Goal: Task Accomplishment & Management: Use online tool/utility

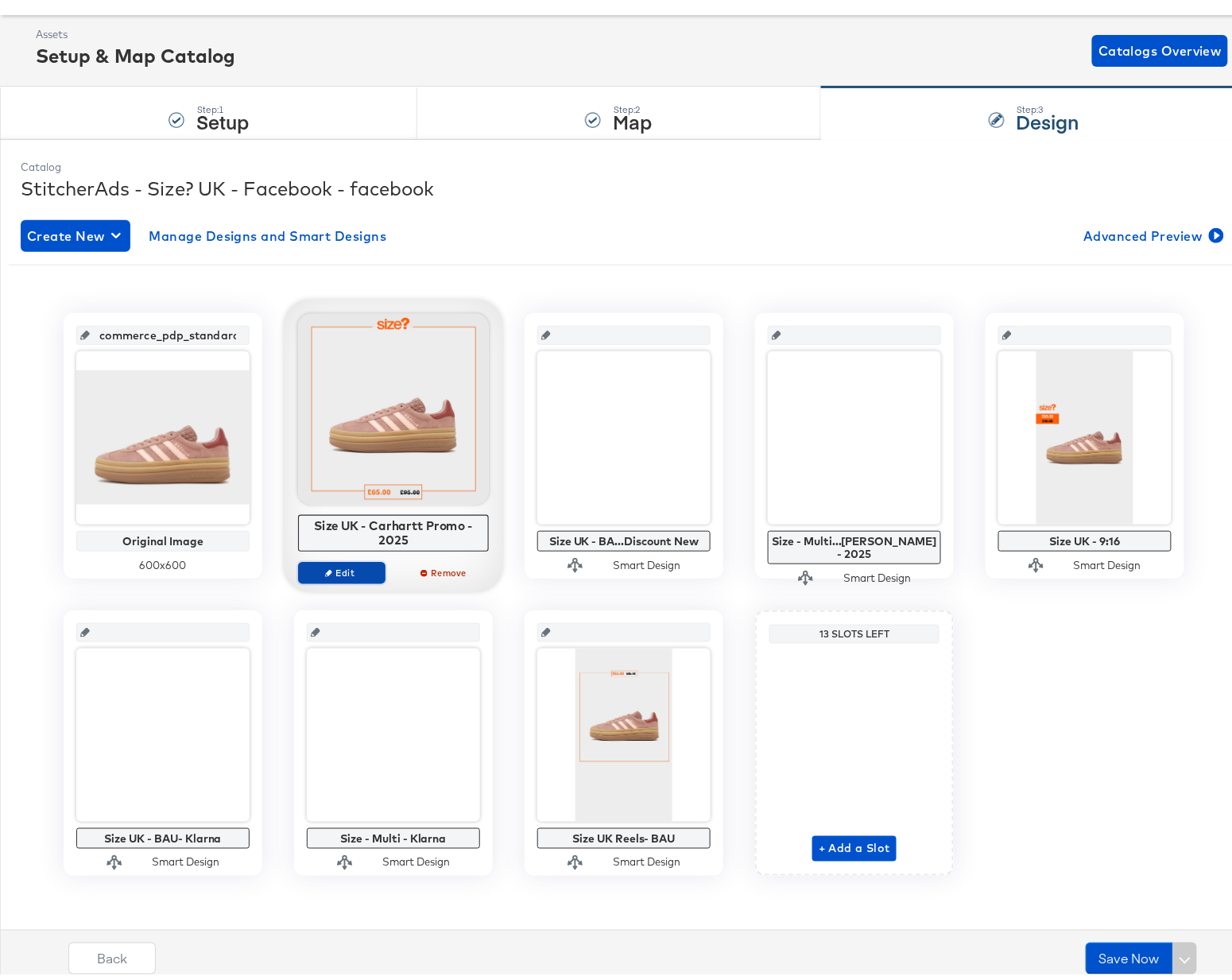
click at [342, 568] on span "Edit" at bounding box center [342, 566] width 73 height 12
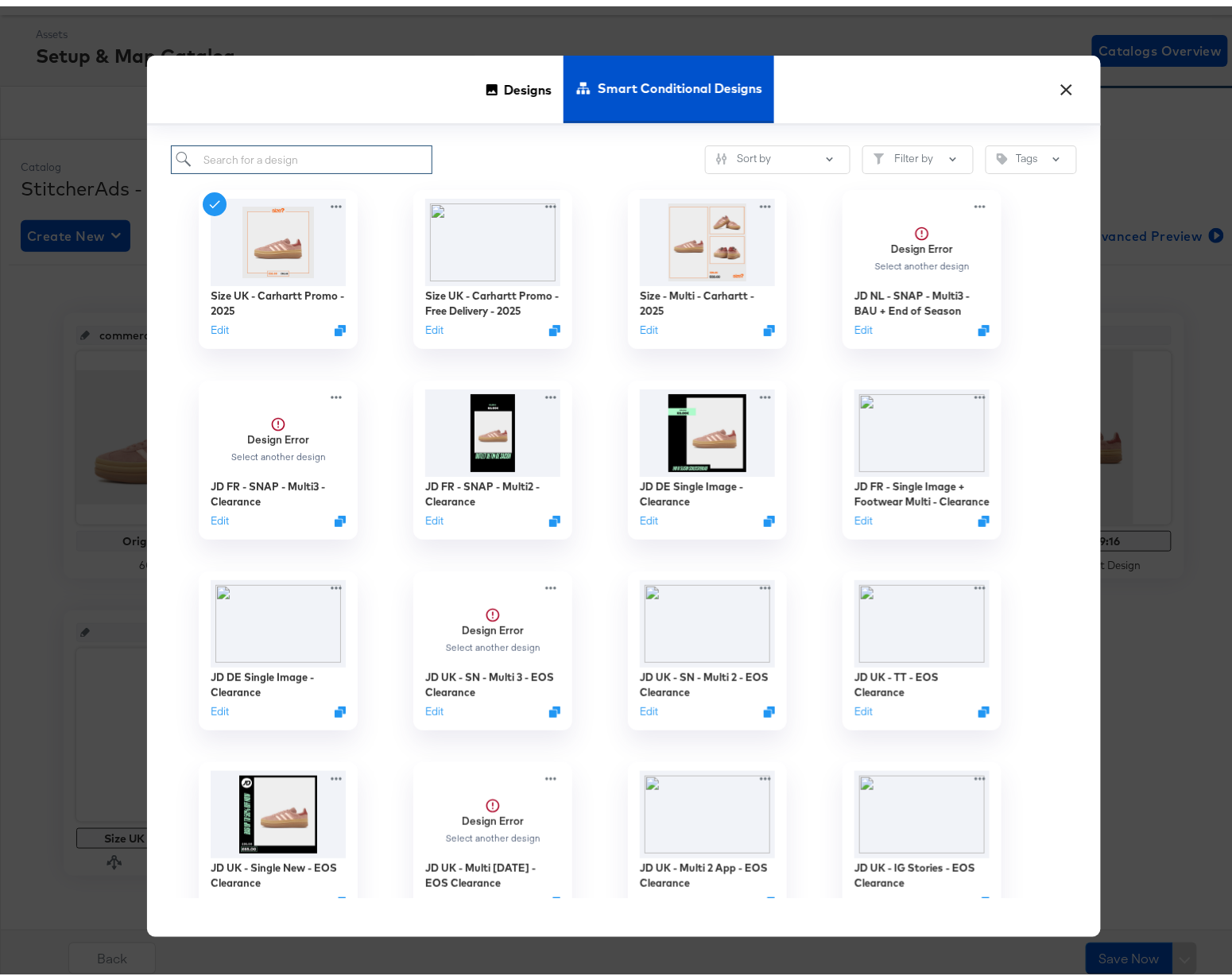
click at [332, 153] on input "search" at bounding box center [301, 153] width 261 height 29
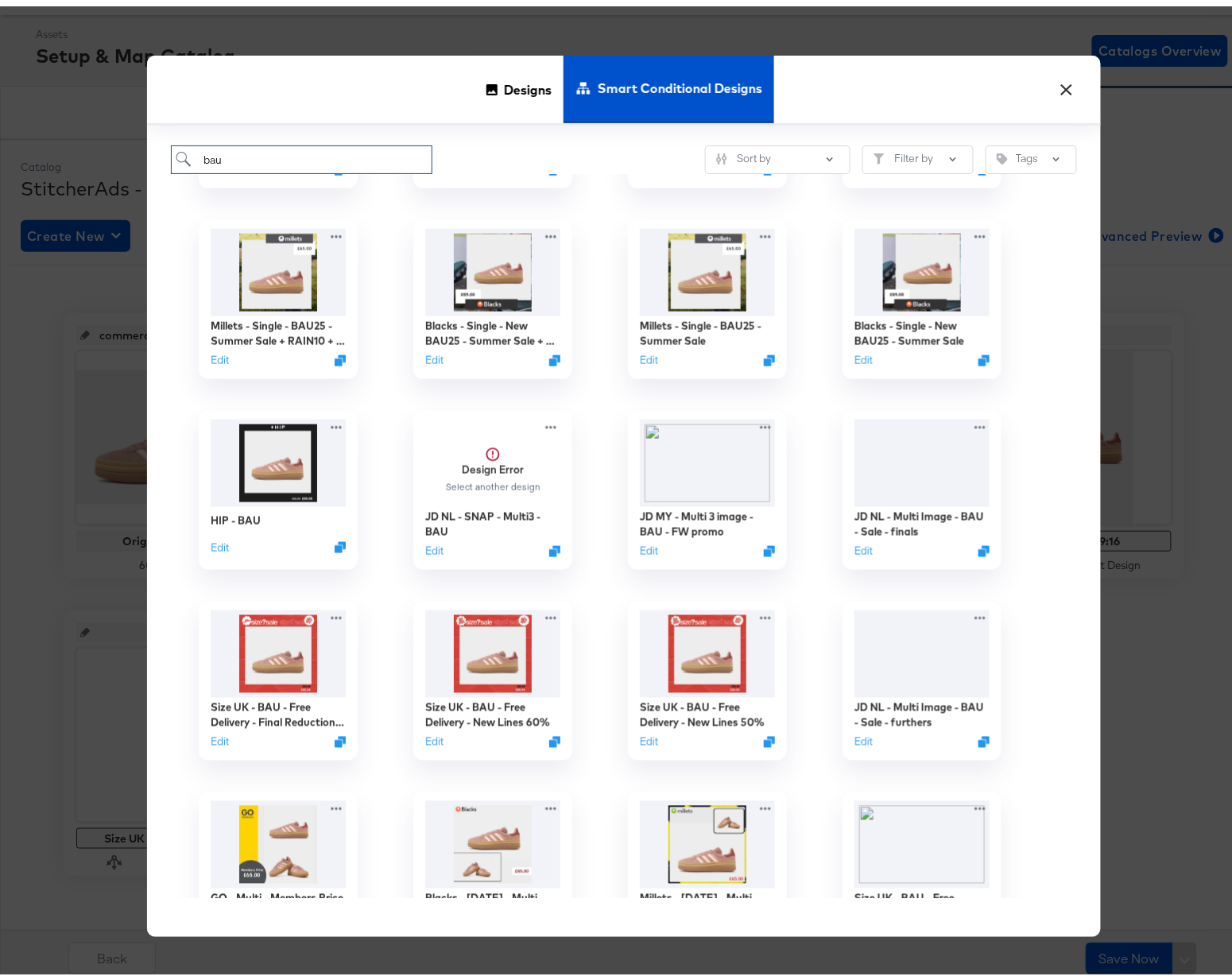
scroll to position [530, 0]
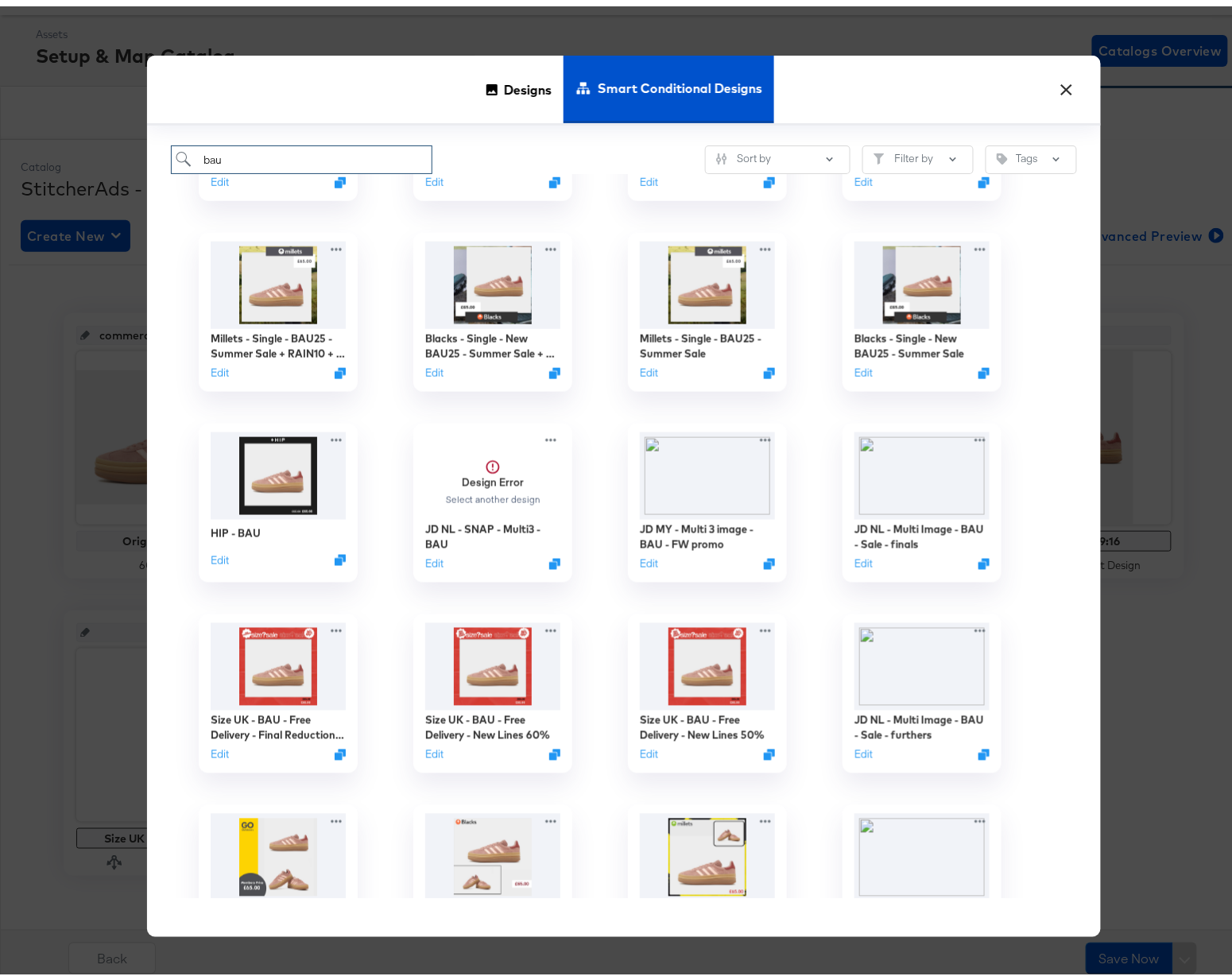
drag, startPoint x: 145, startPoint y: 143, endPoint x: 87, endPoint y: 111, distance: 66.2
click at [95, 130] on div "× Designs Smart Conditional Designs bau Sort by Filter by Tags Blacks - Single …" at bounding box center [623, 490] width 1248 height 980
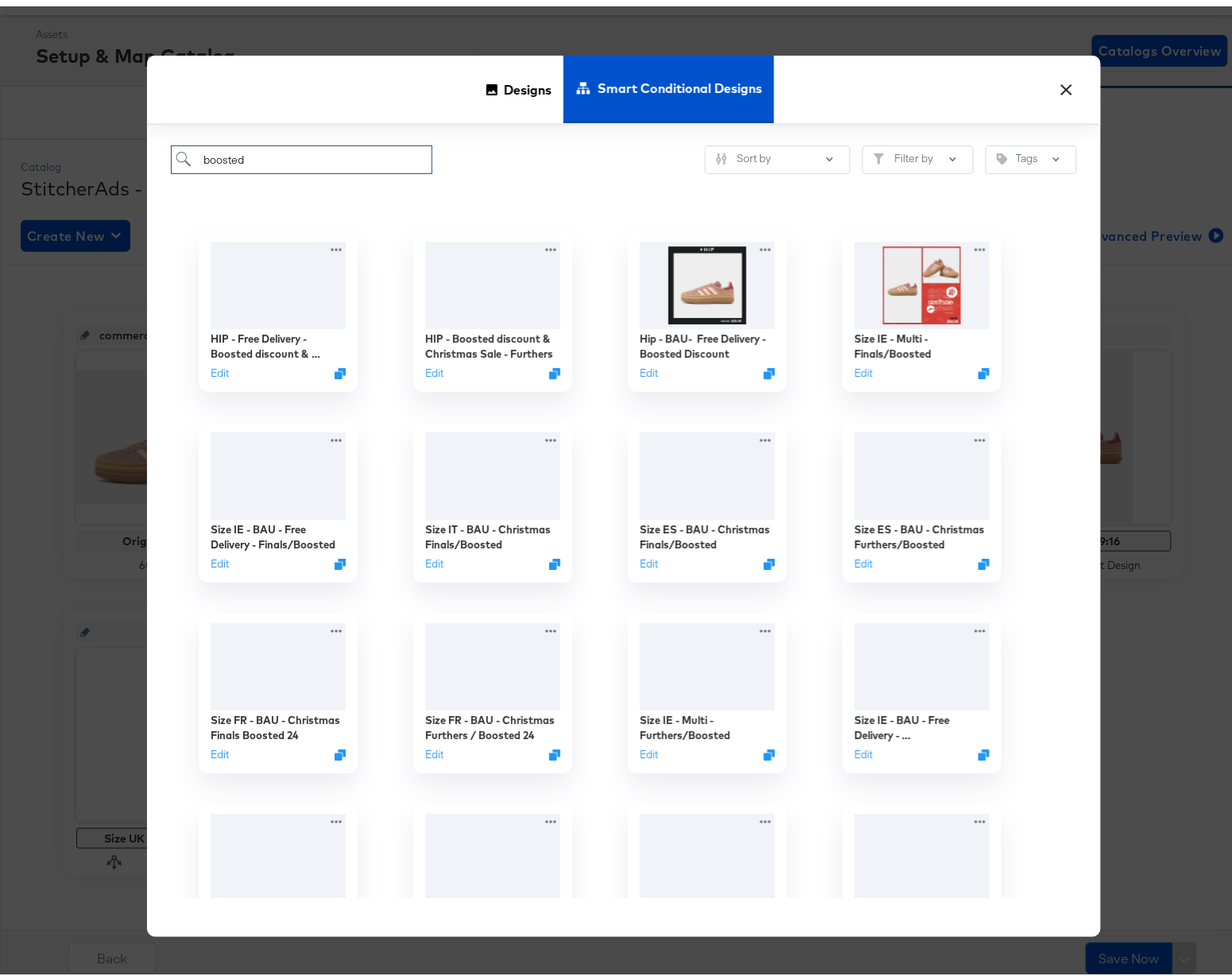
scroll to position [2014, 0]
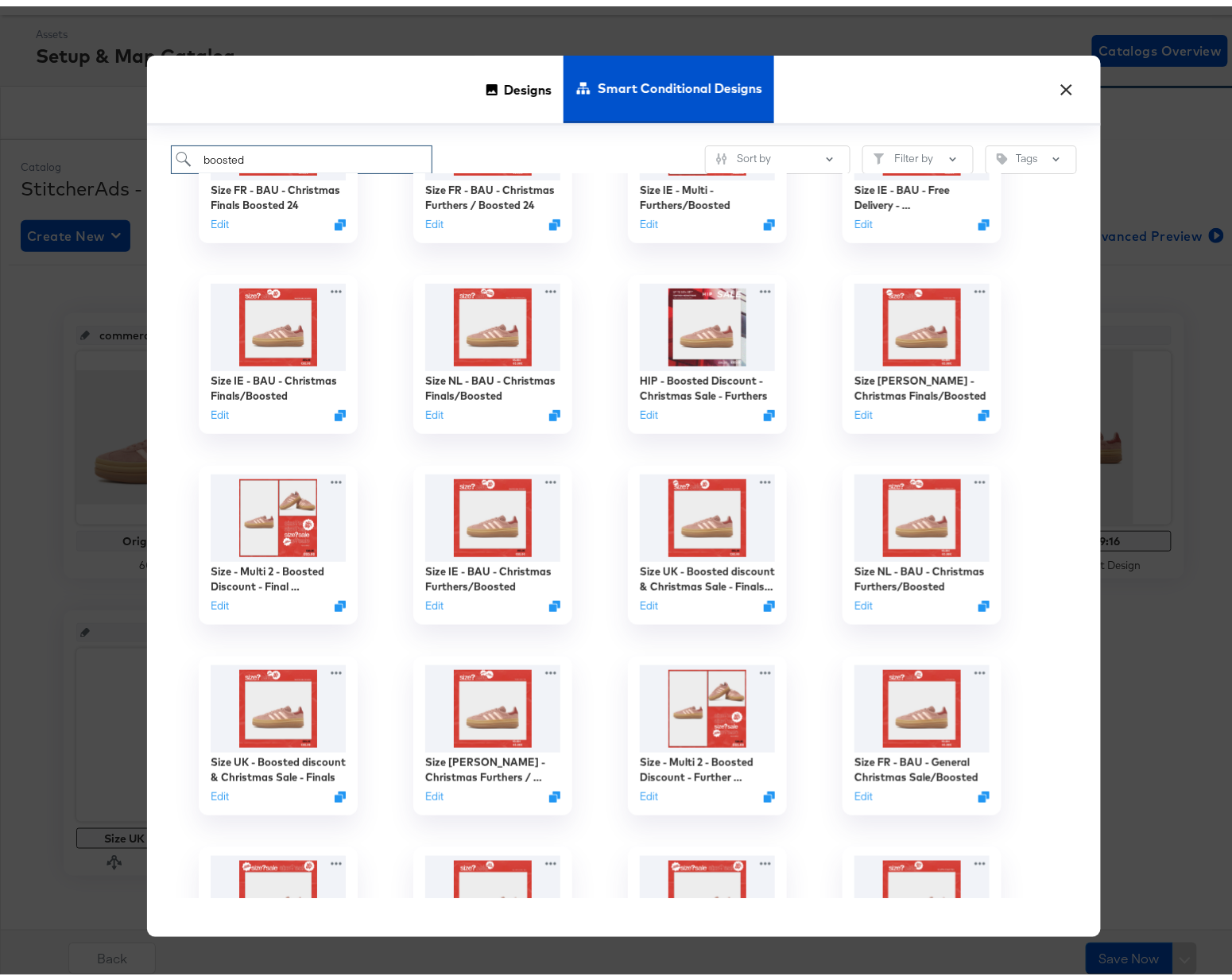
drag, startPoint x: 284, startPoint y: 145, endPoint x: 106, endPoint y: 153, distance: 178.2
click at [106, 153] on div "× Designs Smart Conditional Designs boosted Sort by Filter by Tags Size IE - BA…" at bounding box center [623, 490] width 1248 height 980
paste input "Size UK - Boosted discount New - 2025"
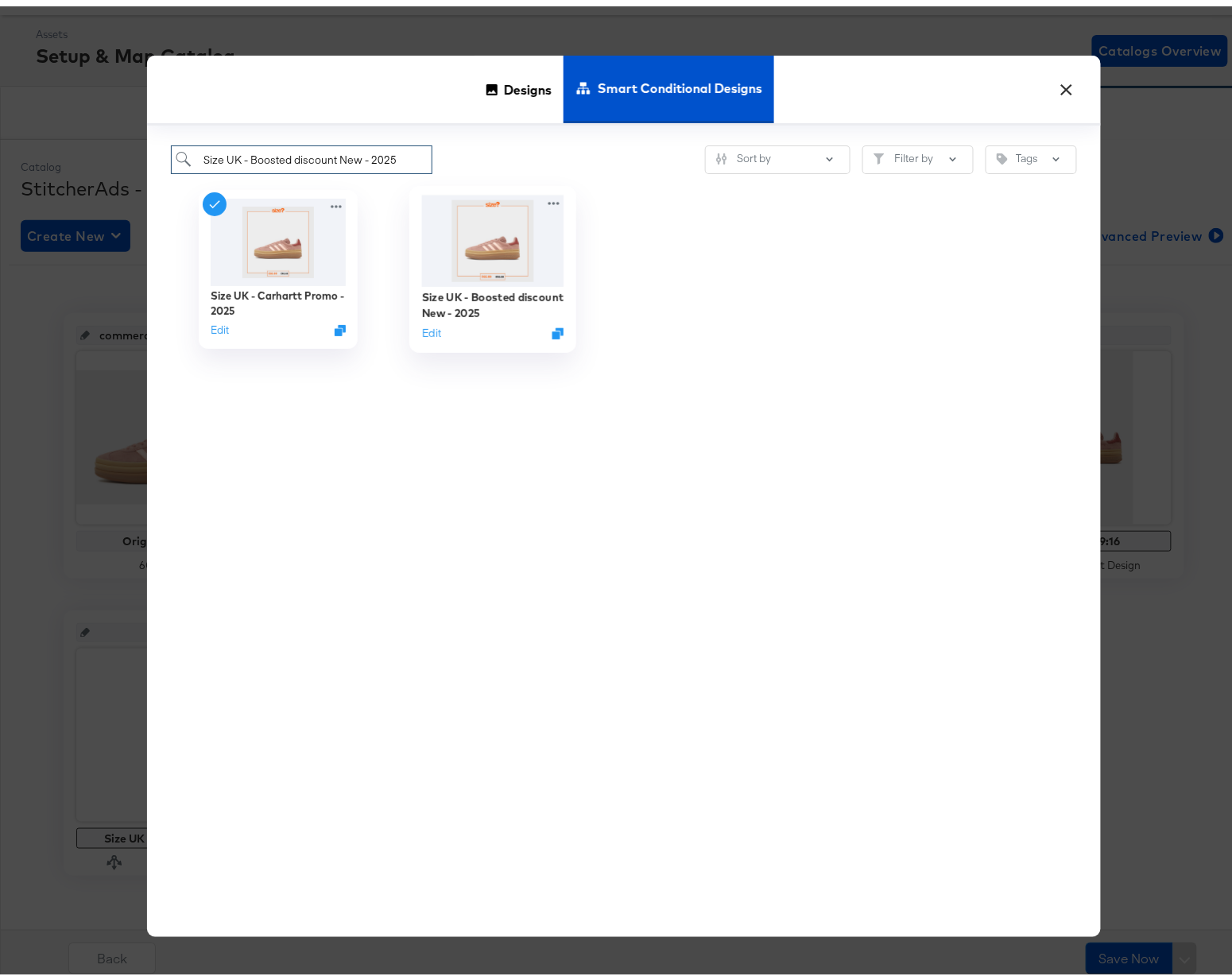
type input "Size UK - Boosted discount New - 2025"
click at [472, 260] on img at bounding box center [493, 235] width 143 height 91
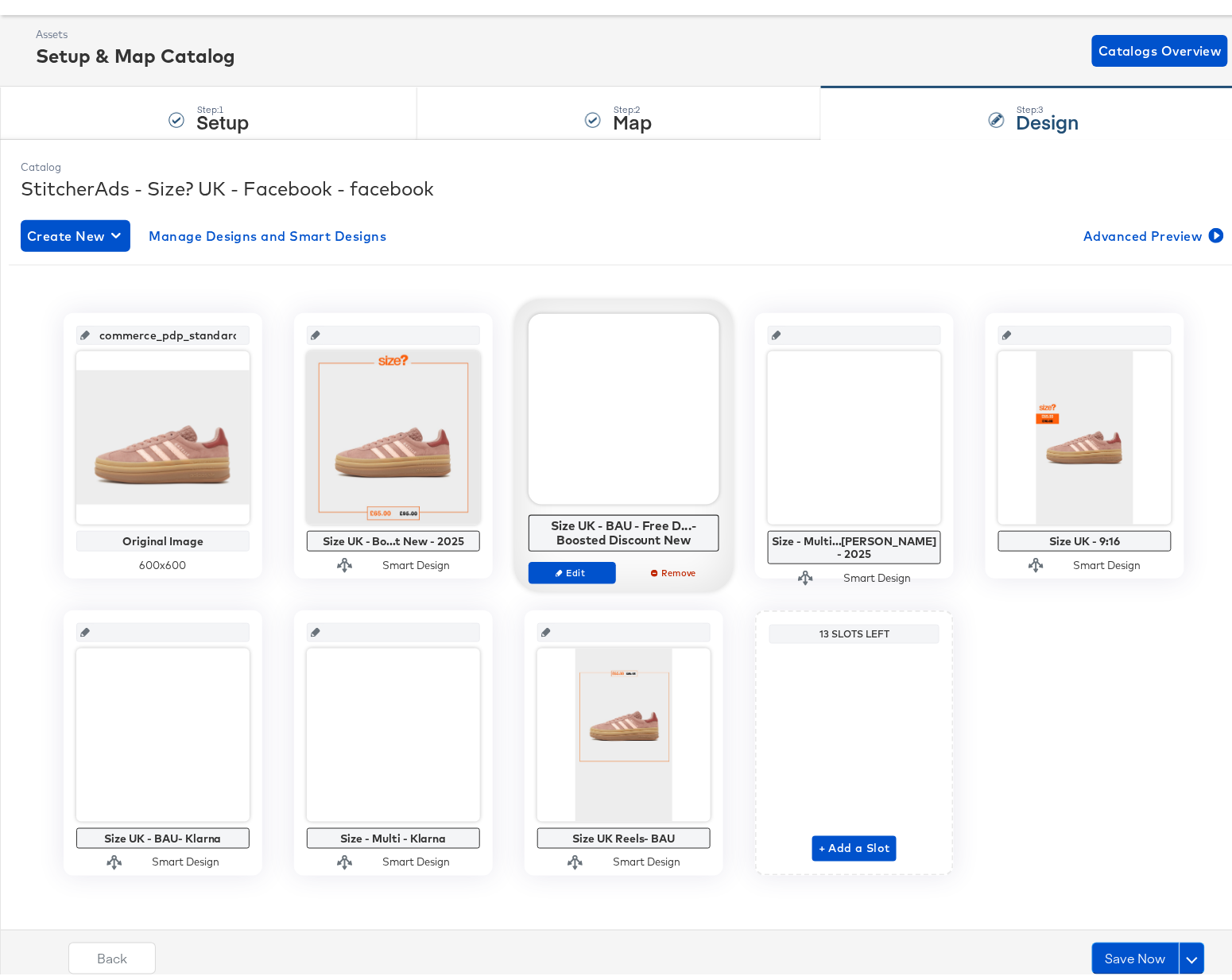
click at [630, 468] on div at bounding box center [624, 403] width 191 height 191
click at [585, 569] on span "Edit" at bounding box center [572, 566] width 73 height 12
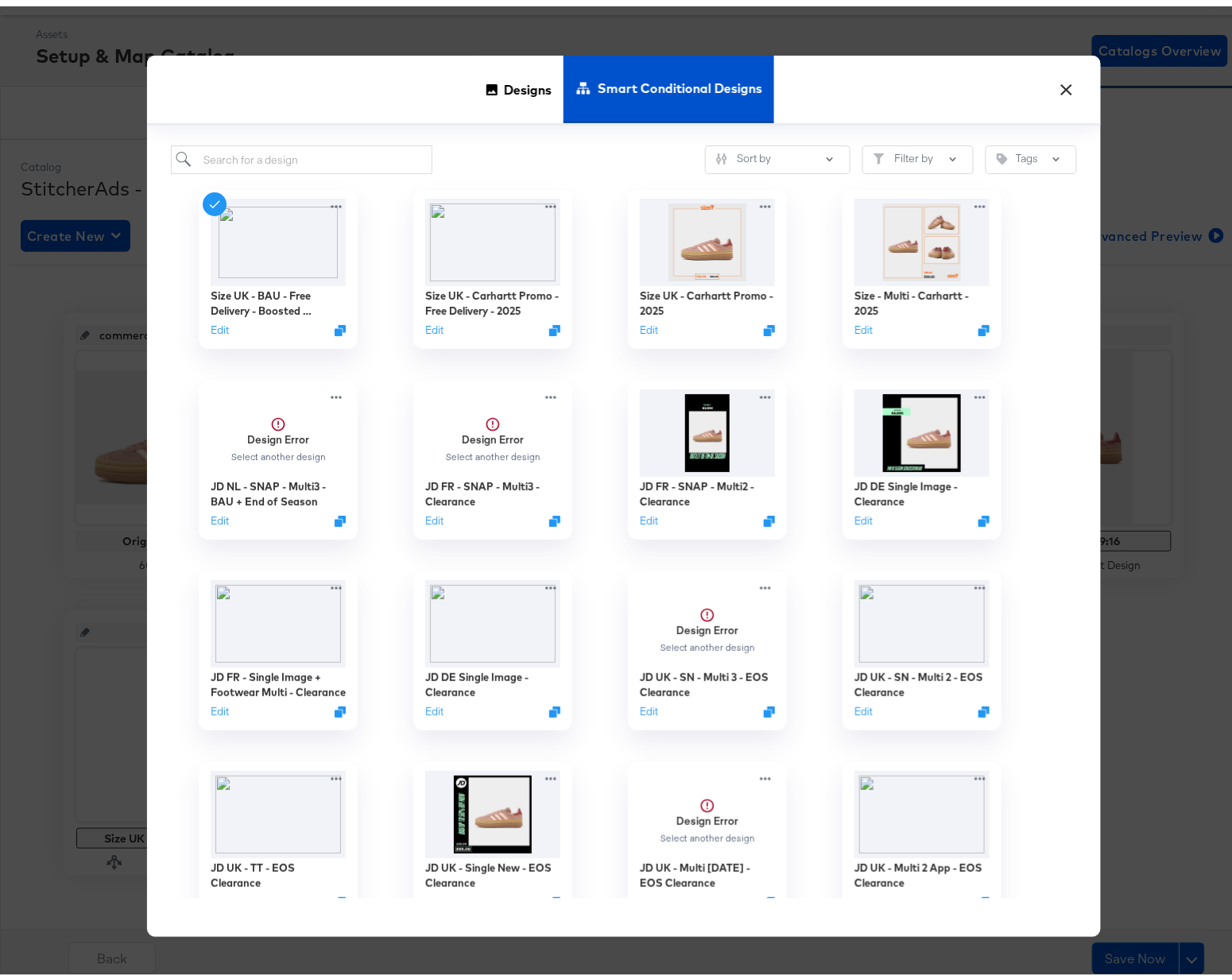
click at [1057, 87] on button "×" at bounding box center [1066, 80] width 29 height 29
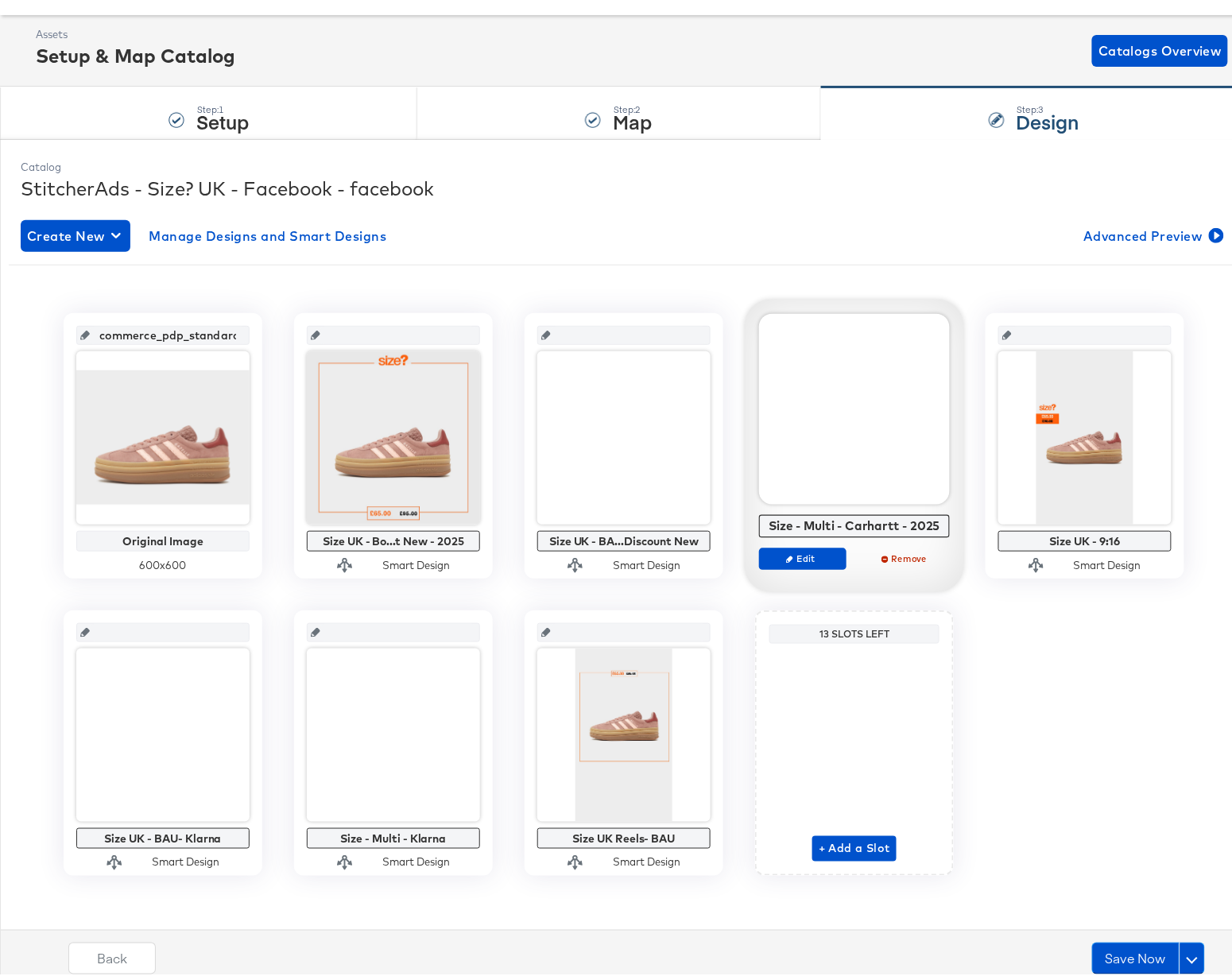
click at [853, 450] on div at bounding box center [855, 403] width 191 height 191
click at [797, 563] on button "Edit" at bounding box center [803, 552] width 87 height 22
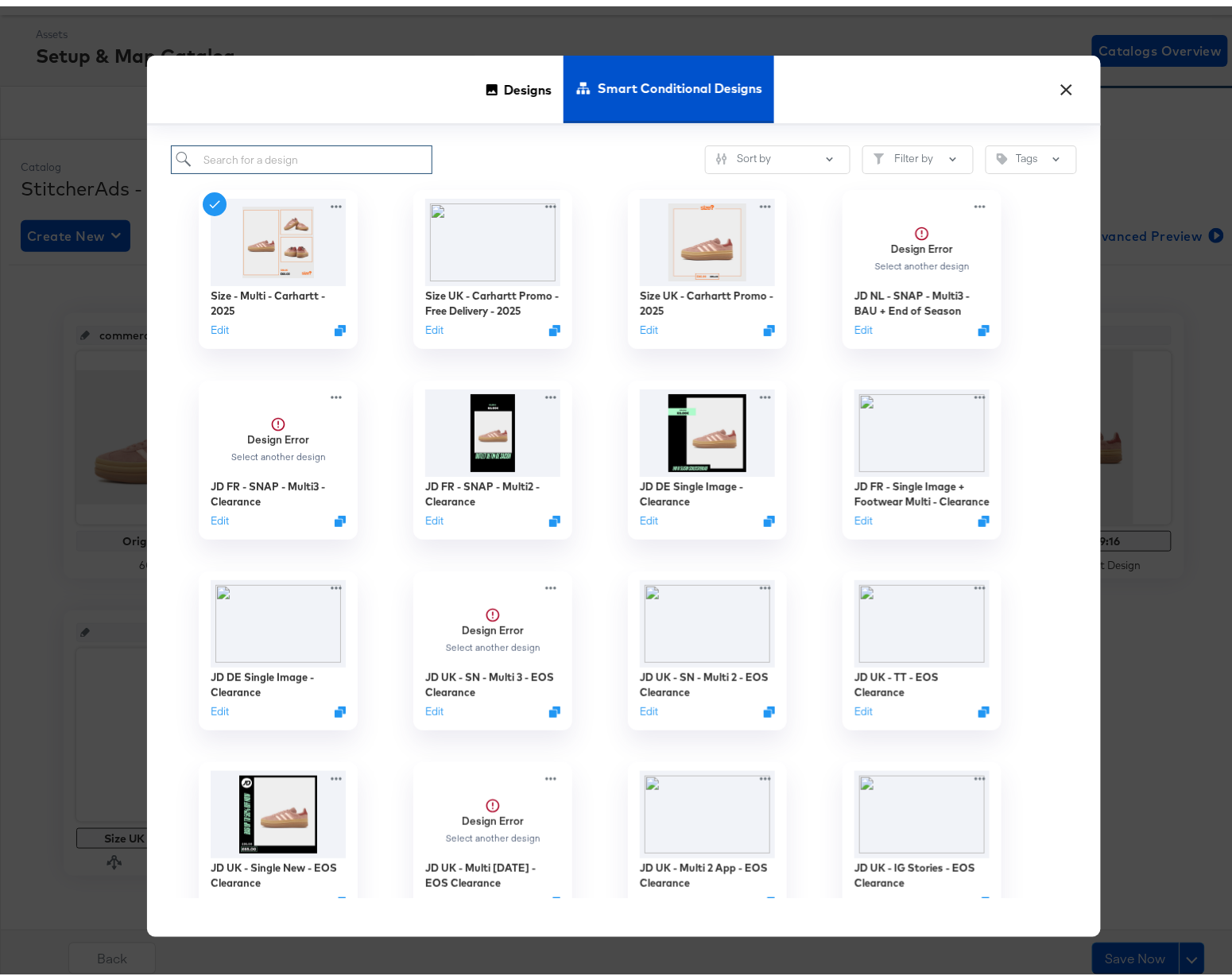
click at [327, 153] on input "search" at bounding box center [301, 153] width 261 height 29
paste input "Size - Multi - Boosted Discount - 2025"
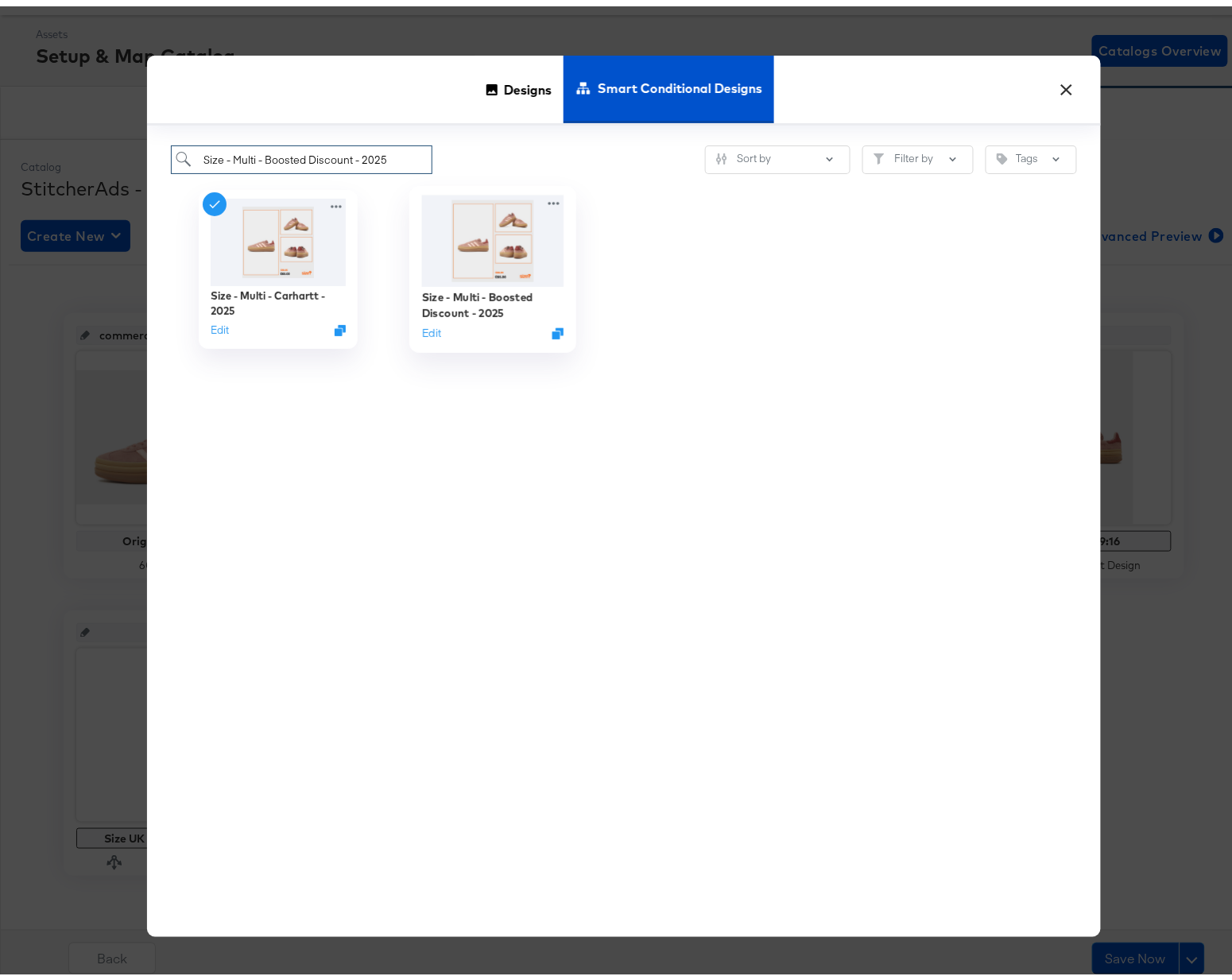
type input "Size - Multi - Boosted Discount - 2025"
click at [477, 240] on img at bounding box center [493, 235] width 143 height 91
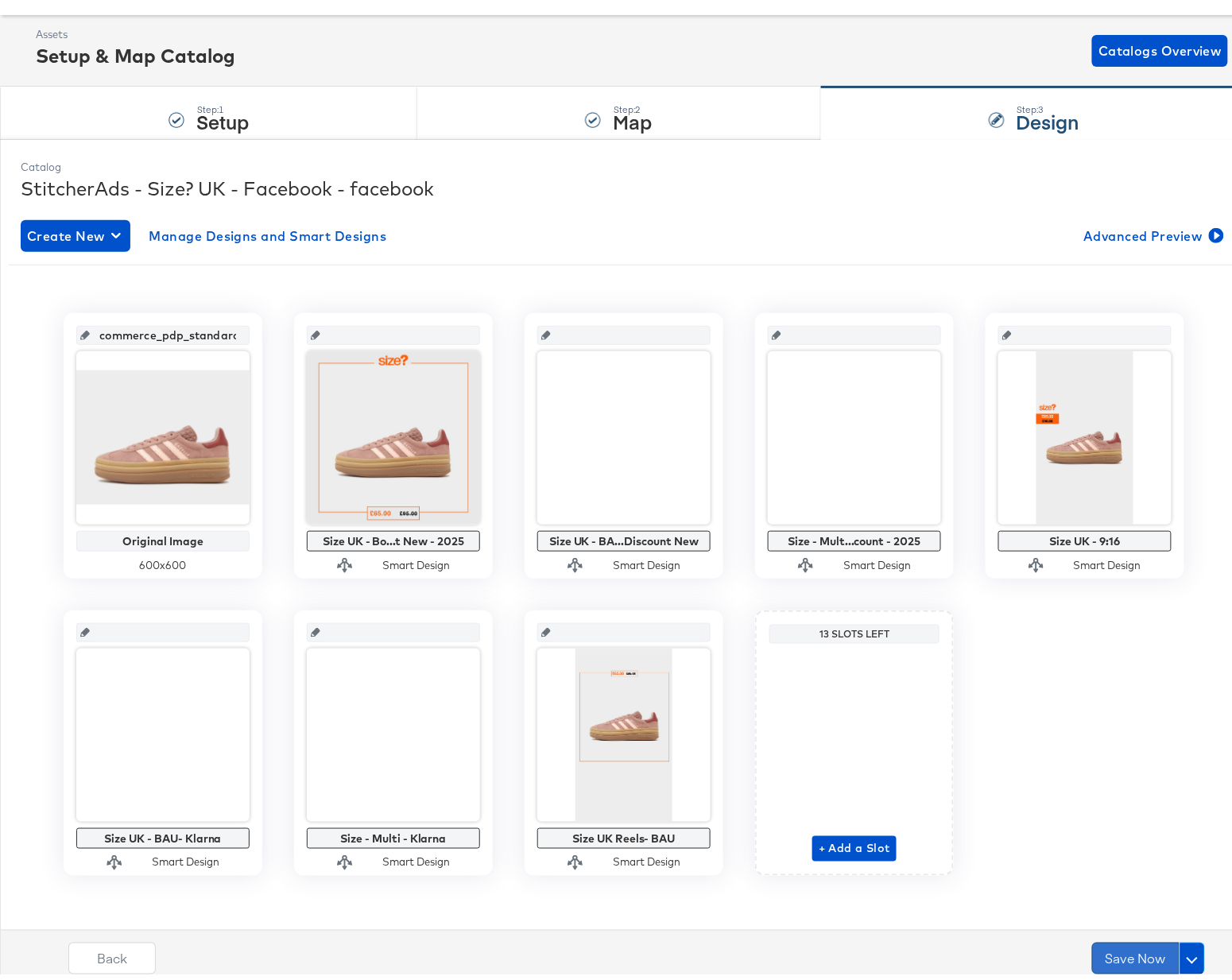
click at [1102, 619] on button "Save Now" at bounding box center [1135, 952] width 87 height 32
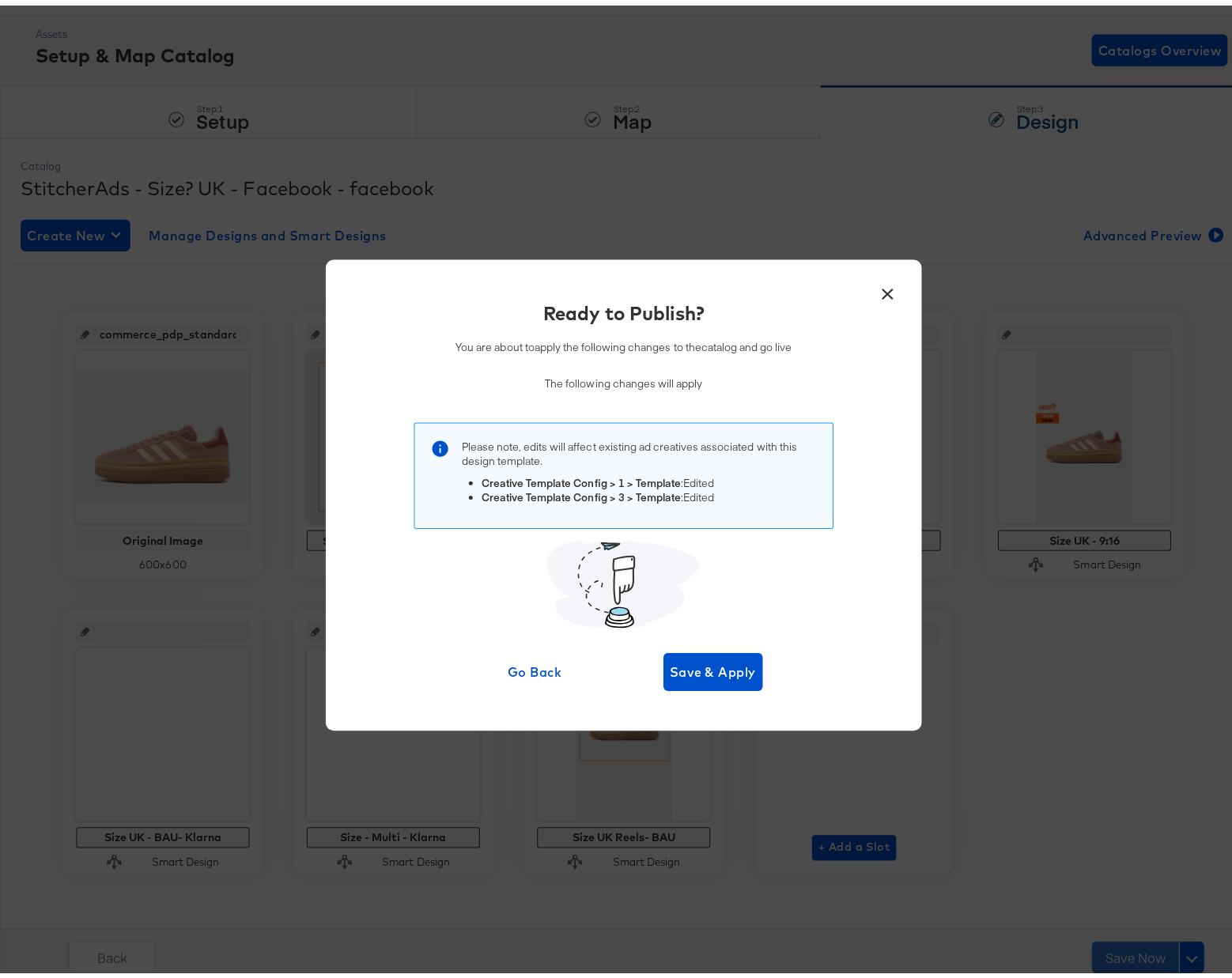
scroll to position [0, 0]
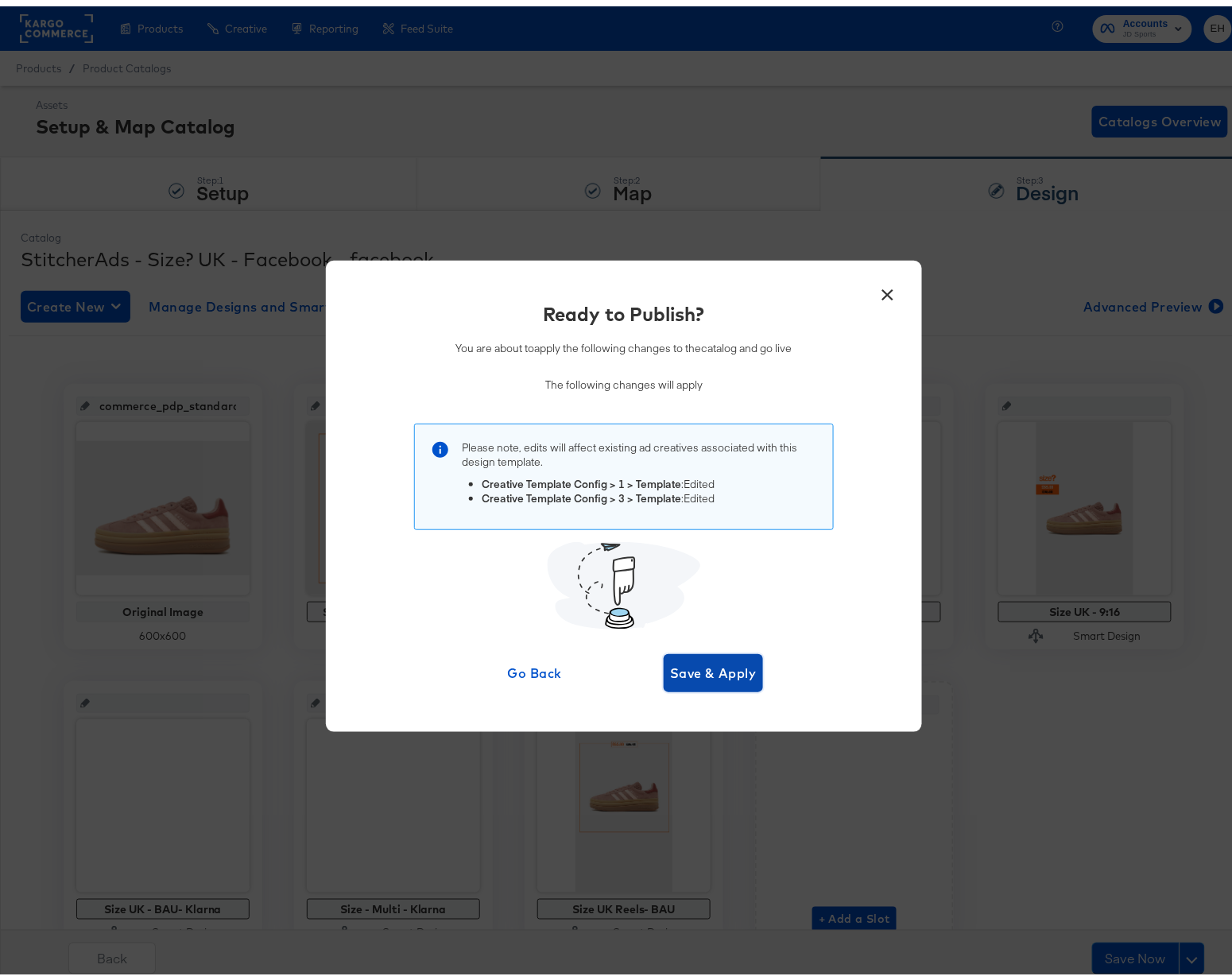
click at [723, 619] on span "Save & Apply" at bounding box center [713, 667] width 87 height 22
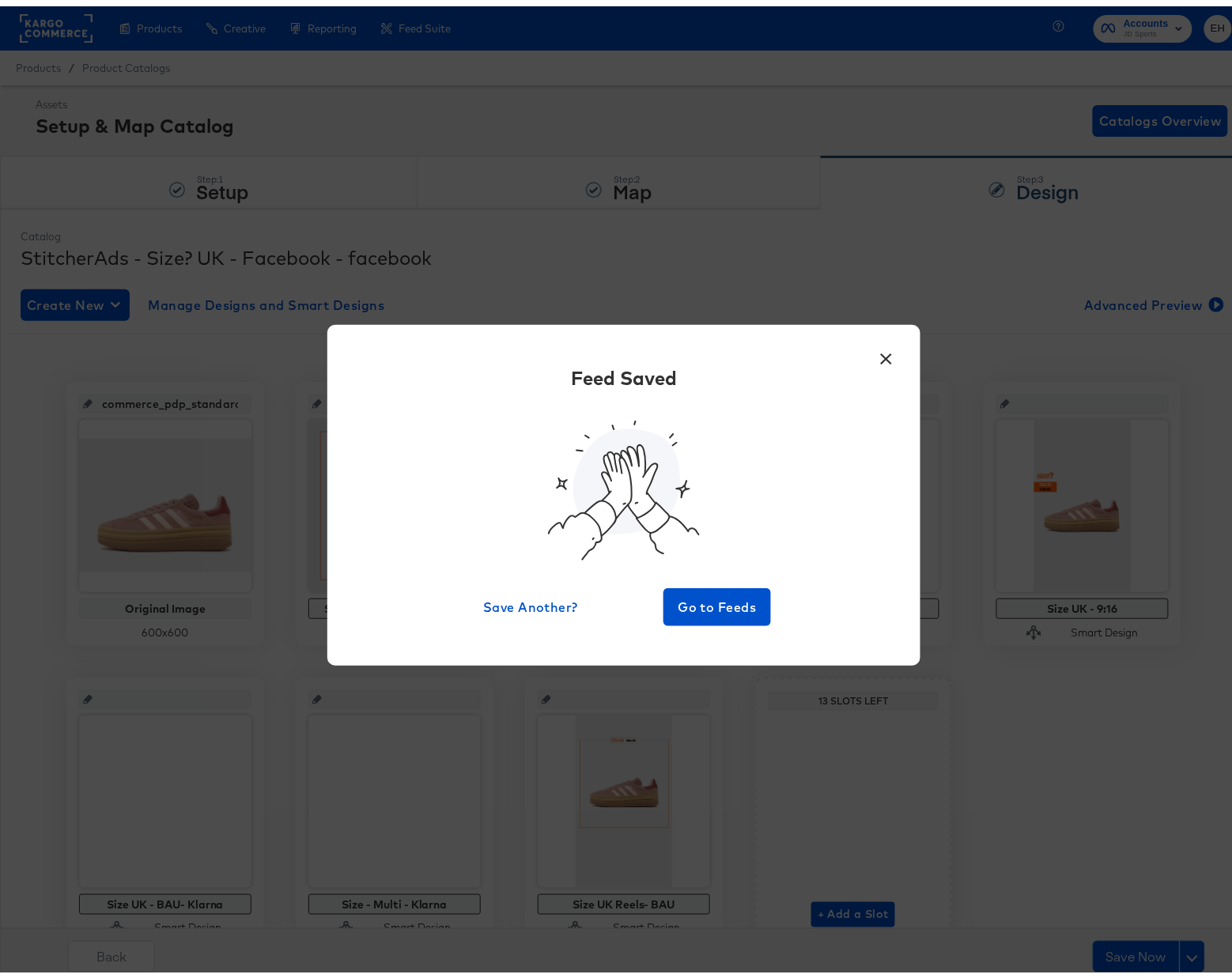
click at [873, 353] on button "×" at bounding box center [886, 349] width 29 height 29
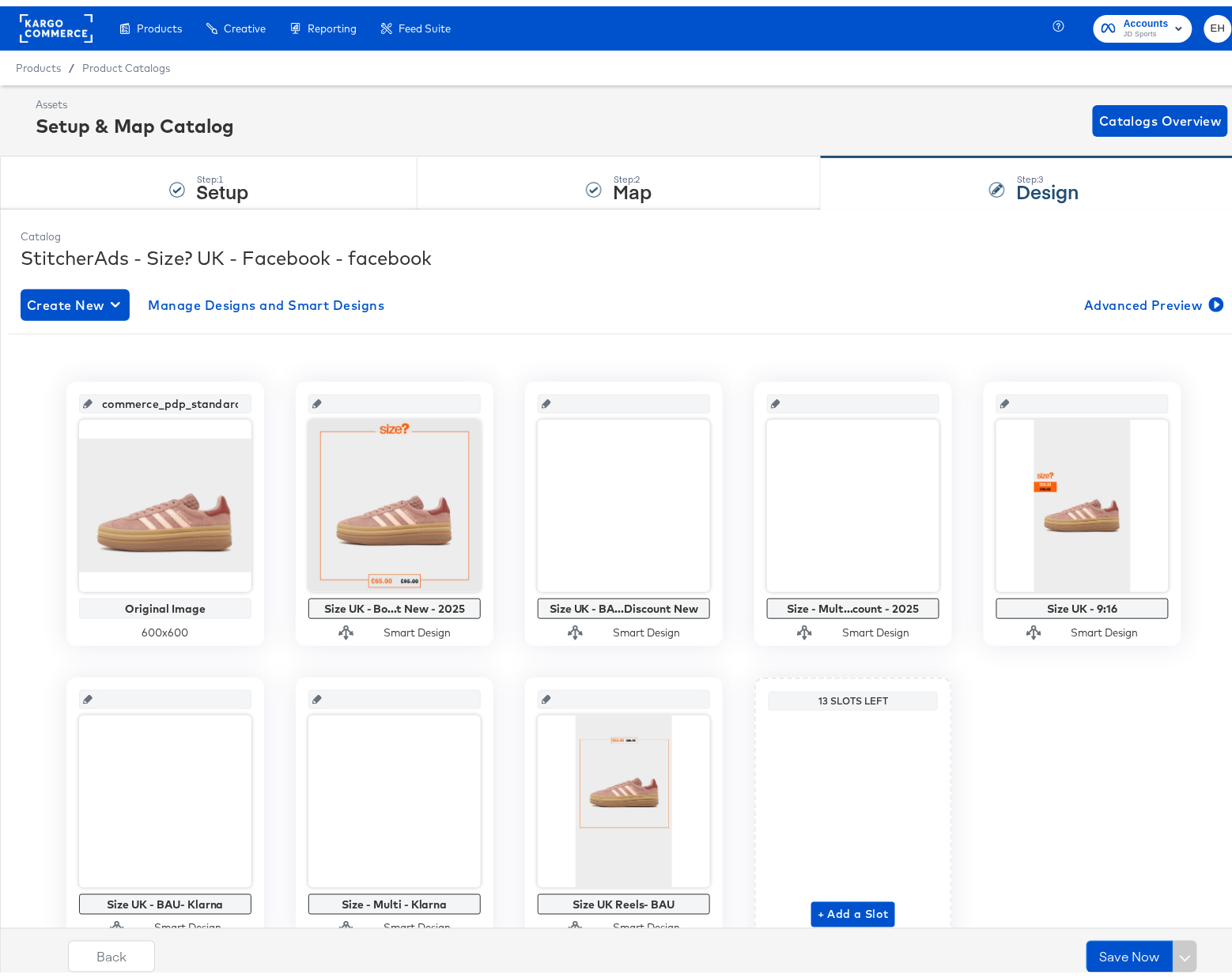
click at [769, 273] on div "Create New Manage Designs and Smart Designs Advanced Preview commerce_pdp_stand…" at bounding box center [623, 620] width 1206 height 700
